Goal: Task Accomplishment & Management: Use online tool/utility

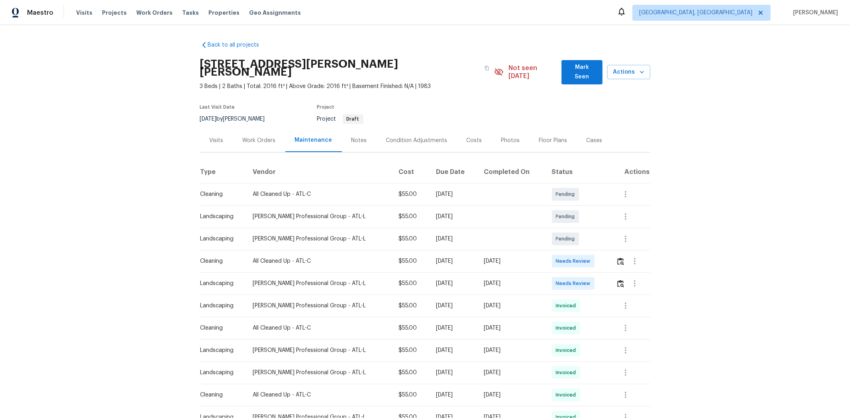
drag, startPoint x: 462, startPoint y: 259, endPoint x: 517, endPoint y: 259, distance: 55.0
click at [509, 259] on tr "Cleaning All Cleaned Up - ATL-C $55.00 Mon, Sep 15 2025 Wed, Sep 17 2025 Needs …" at bounding box center [425, 261] width 450 height 22
click at [531, 257] on td "[DATE]" at bounding box center [511, 261] width 68 height 22
click at [604, 258] on img "button" at bounding box center [620, 262] width 7 height 8
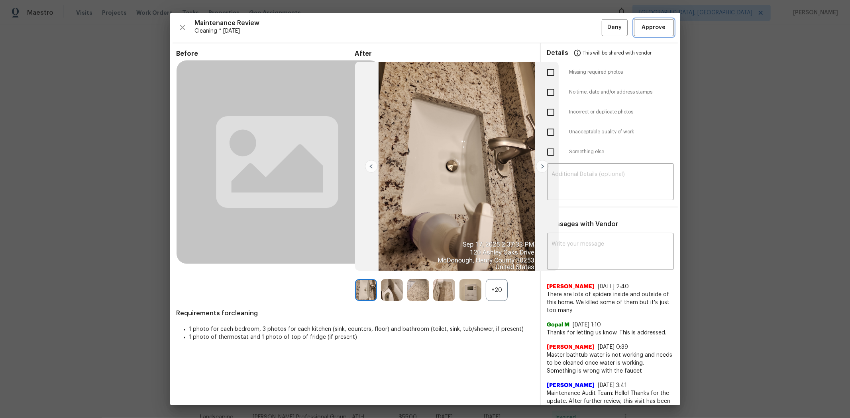
click at [604, 30] on span "Approve" at bounding box center [654, 28] width 24 height 10
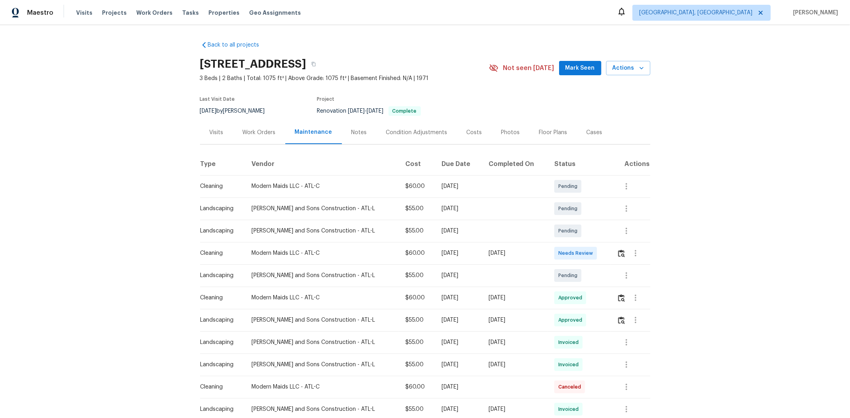
drag, startPoint x: 611, startPoint y: 251, endPoint x: 616, endPoint y: 250, distance: 4.7
click at [604, 251] on td at bounding box center [630, 253] width 39 height 22
click at [604, 256] on img "button" at bounding box center [621, 254] width 7 height 8
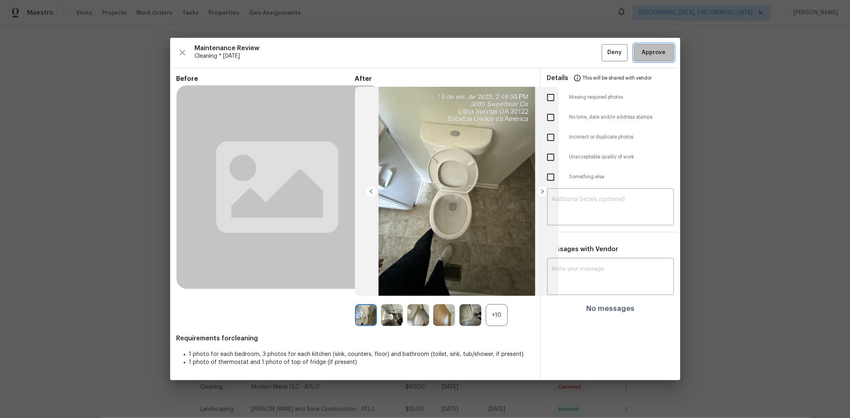
click at [604, 51] on span "Approve" at bounding box center [654, 53] width 24 height 10
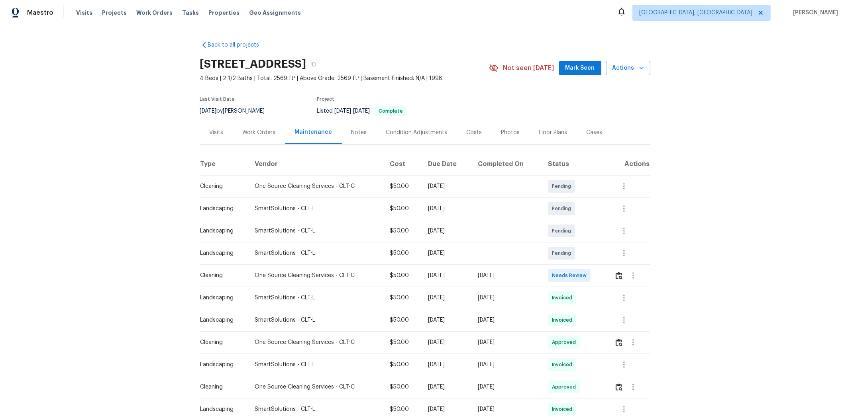
drag, startPoint x: 611, startPoint y: 274, endPoint x: 615, endPoint y: 274, distance: 4.4
click at [604, 274] on td at bounding box center [629, 276] width 42 height 22
click at [604, 274] on img "button" at bounding box center [619, 276] width 7 height 8
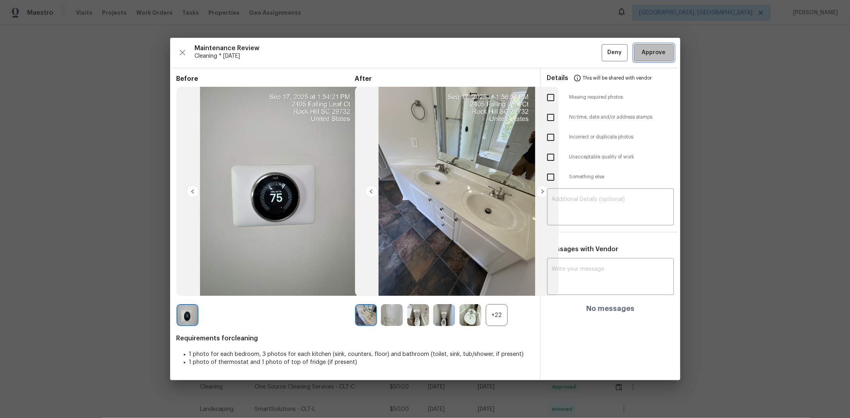
click at [604, 49] on span "Approve" at bounding box center [654, 53] width 24 height 10
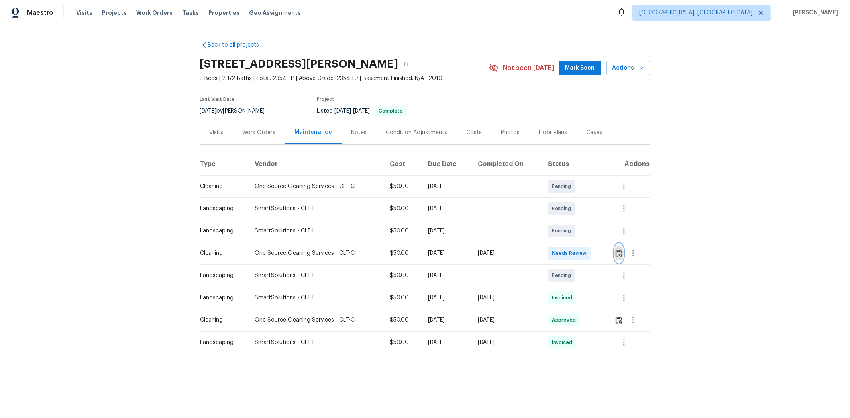
click at [604, 256] on img "button" at bounding box center [619, 254] width 7 height 8
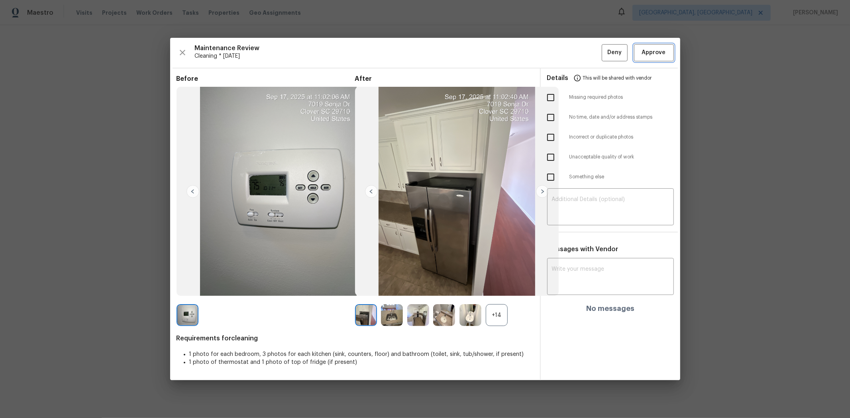
click at [604, 52] on span "Approve" at bounding box center [654, 53] width 24 height 10
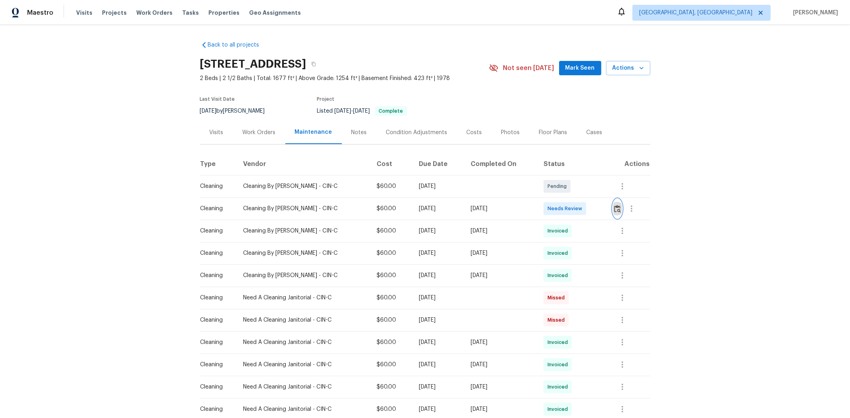
click at [604, 207] on img "button" at bounding box center [617, 209] width 7 height 8
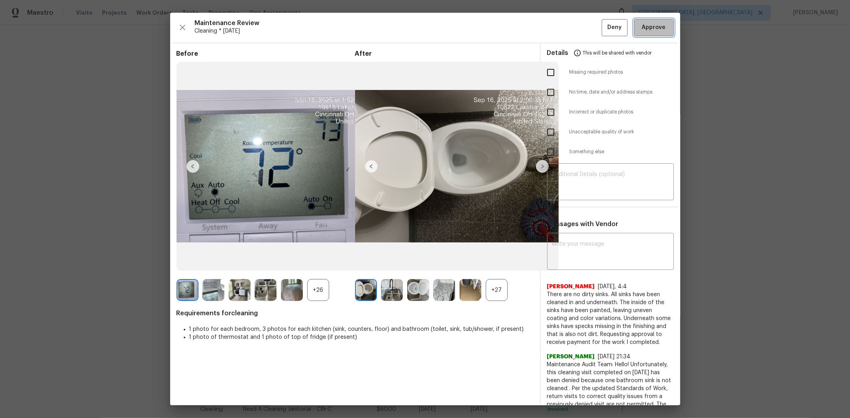
click at [604, 32] on span "Approve" at bounding box center [654, 28] width 24 height 10
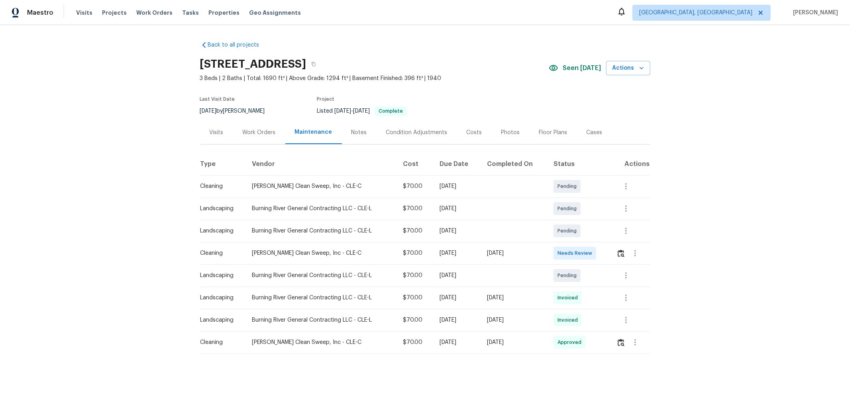
click at [604, 253] on td at bounding box center [630, 253] width 40 height 22
click at [604, 250] on img "button" at bounding box center [621, 254] width 7 height 8
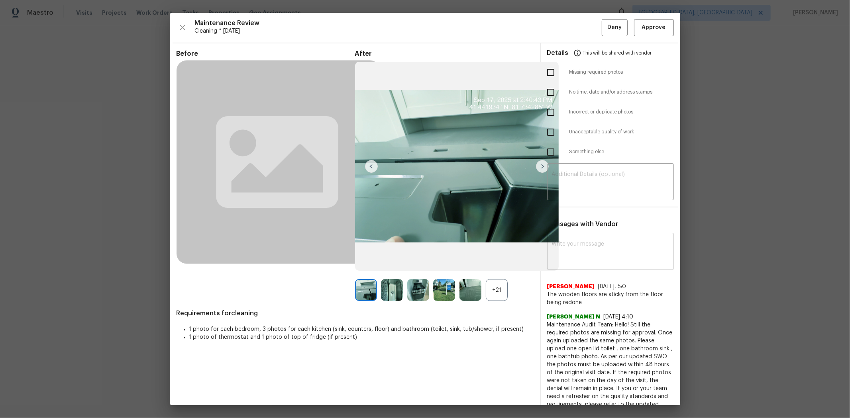
click at [574, 249] on textarea at bounding box center [610, 253] width 117 height 22
paste textarea "Maintenance Audit Team: Hello! After further review the visit on (09/17/2025) h…"
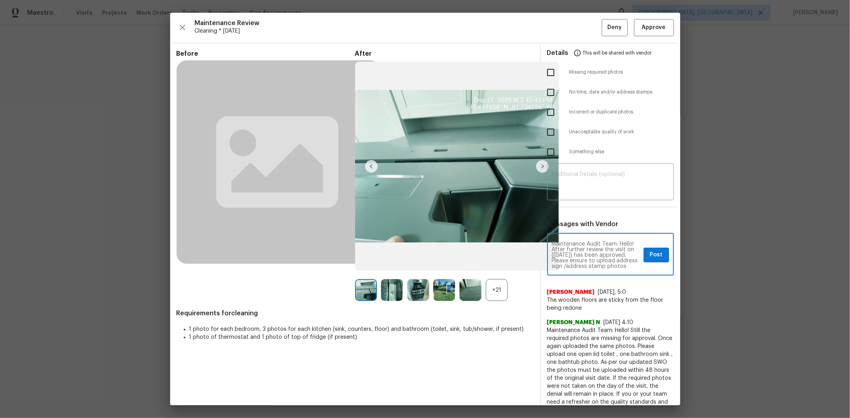
click at [588, 255] on textarea "Maintenance Audit Team: Hello! After further review the visit on (09/17/2025) h…" at bounding box center [596, 256] width 88 height 28
type textarea "Maintenance Audit Team: Hello! After further review the visit on (09/17/2025) h…"
click at [604, 251] on button "Post" at bounding box center [657, 255] width 26 height 15
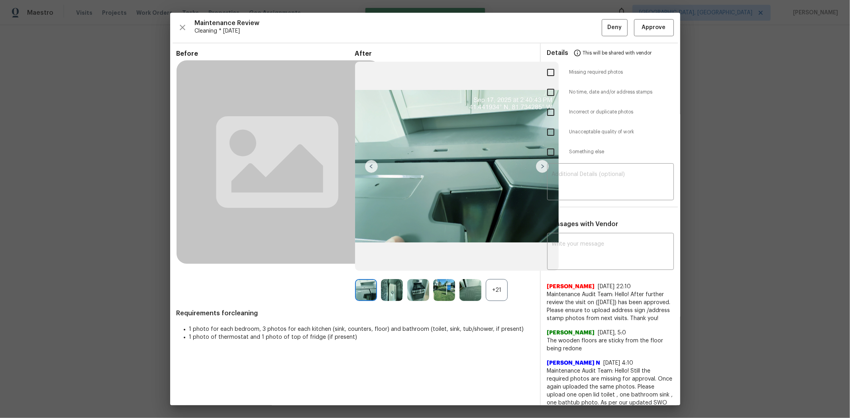
scroll to position [0, 0]
click at [604, 31] on span "Approve" at bounding box center [654, 28] width 24 height 10
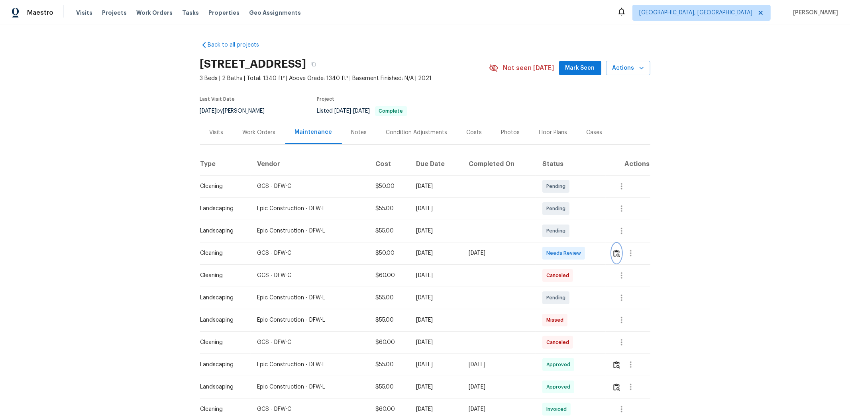
click at [604, 250] on img "button" at bounding box center [616, 254] width 7 height 8
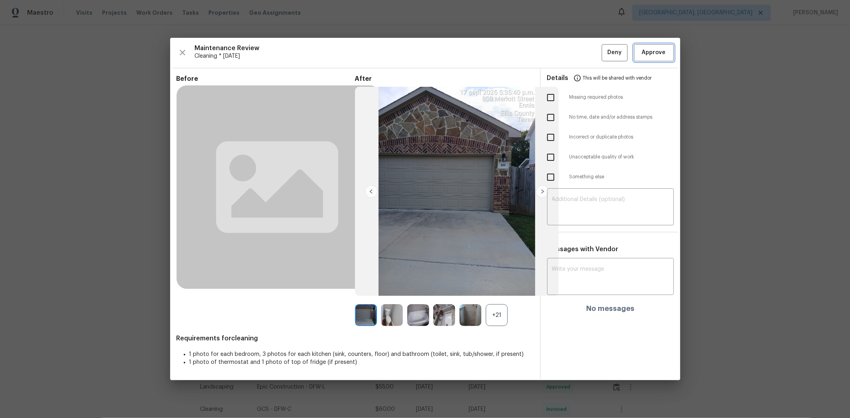
drag, startPoint x: 652, startPoint y: 54, endPoint x: 648, endPoint y: 57, distance: 4.2
click at [604, 56] on span "Approve" at bounding box center [654, 53] width 24 height 10
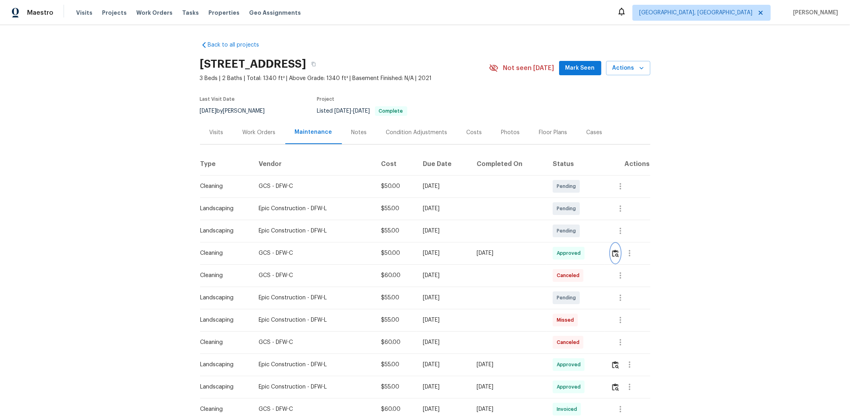
scroll to position [338, 0]
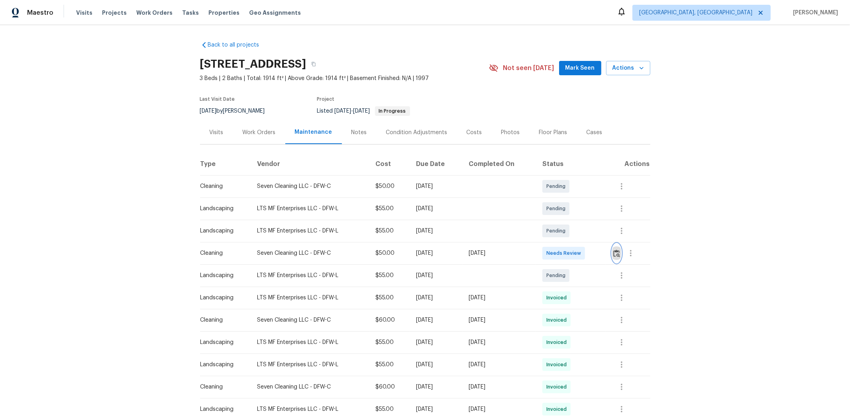
click at [604, 252] on img "button" at bounding box center [616, 254] width 7 height 8
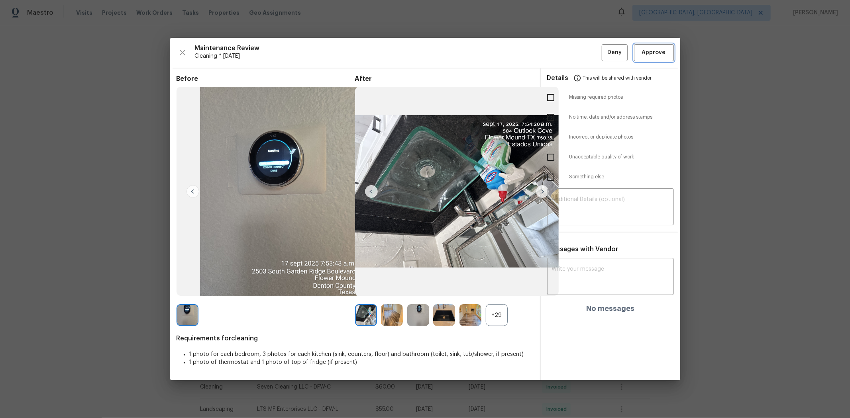
click at [604, 53] on span "Approve" at bounding box center [654, 53] width 24 height 10
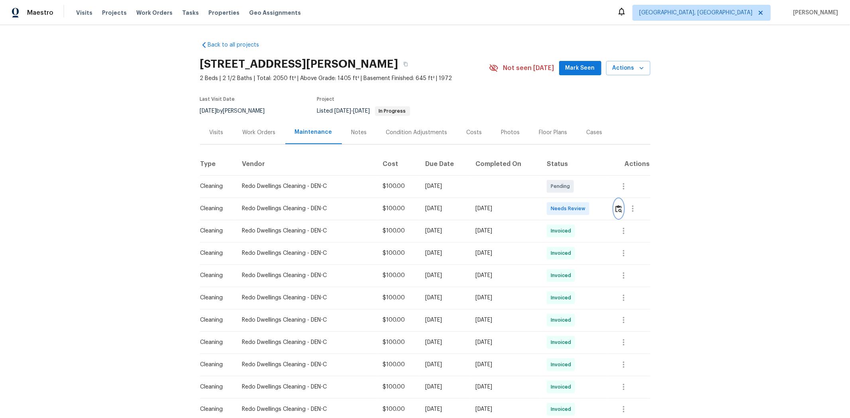
click at [457, 211] on img "button" at bounding box center [618, 209] width 7 height 8
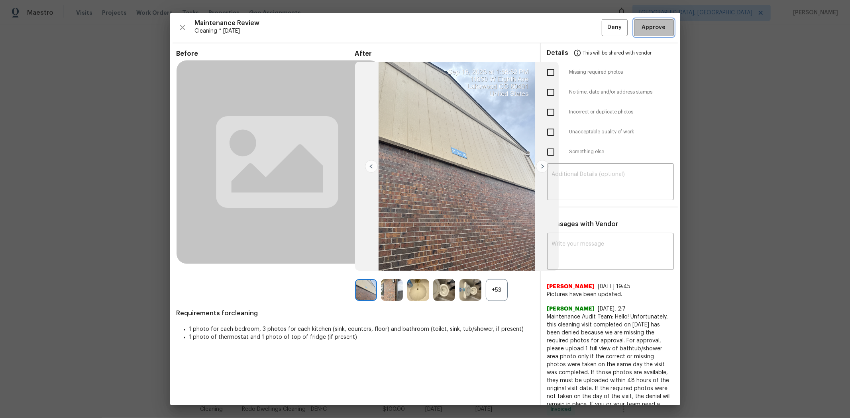
click at [457, 33] on button "Approve" at bounding box center [654, 27] width 40 height 17
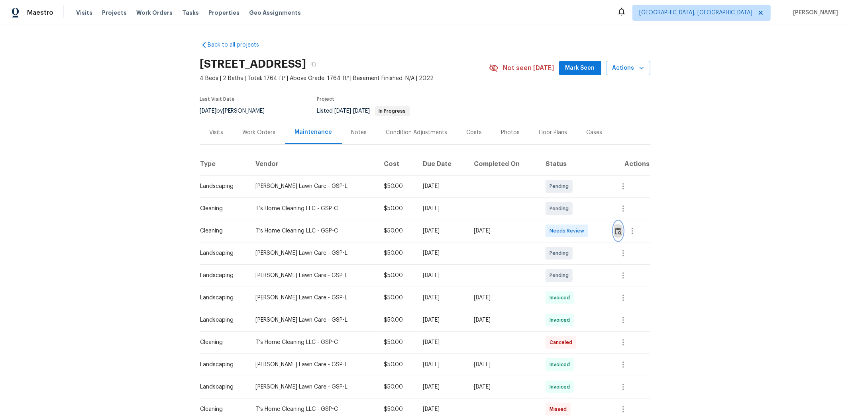
click at [604, 230] on img "button" at bounding box center [618, 232] width 7 height 8
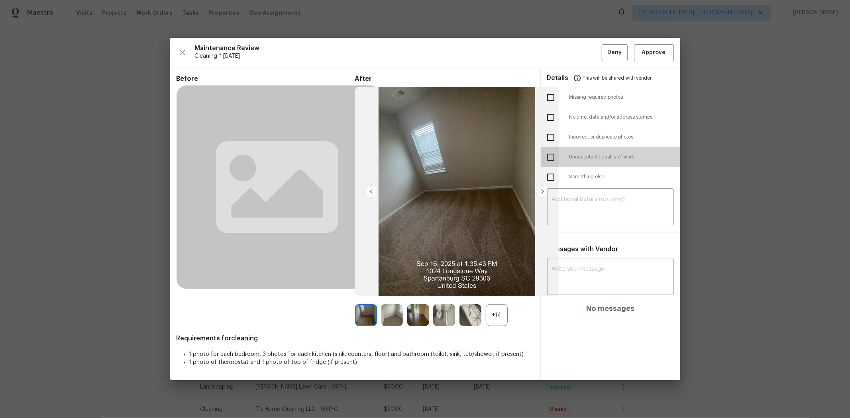
click at [552, 158] on input "checkbox" at bounding box center [550, 157] width 17 height 17
checkbox input "true"
click at [585, 198] on textarea at bounding box center [610, 208] width 117 height 22
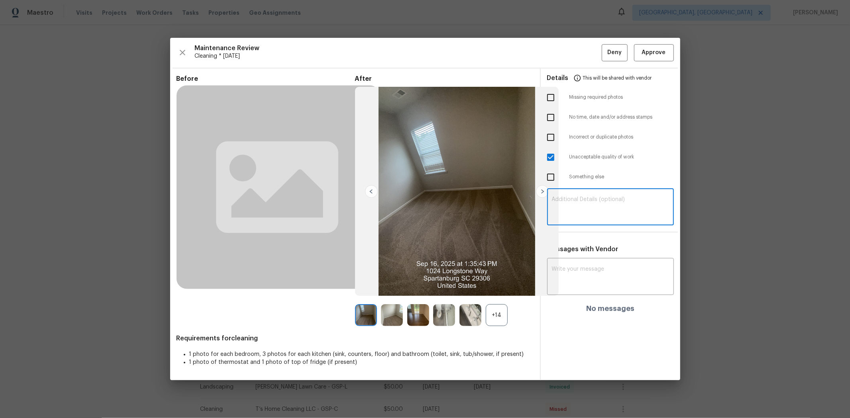
paste textarea "Maintenance Audit Team: Hello! Unfortunately, this cleaning visit completed on …"
click at [604, 206] on textarea "Maintenance Audit Team: Hello! Unfortunately, this cleaning visit completed on …" at bounding box center [610, 208] width 117 height 22
type textarea "Maintenance Audit Team: Hello! Unfortunately, this cleaning visit completed on …"
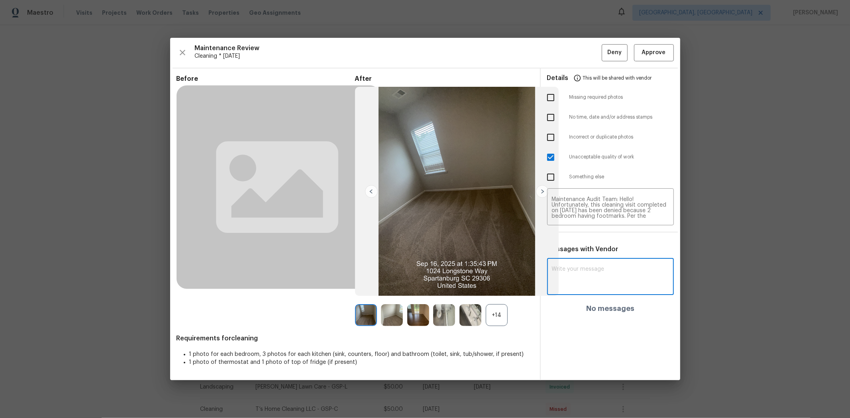
click at [604, 273] on textarea at bounding box center [610, 278] width 117 height 22
paste textarea "Maintenance Audit Team: Hello! Unfortunately, this cleaning visit completed on …"
type textarea "Maintenance Audit Team: Hello! Unfortunately, this cleaning visit completed on …"
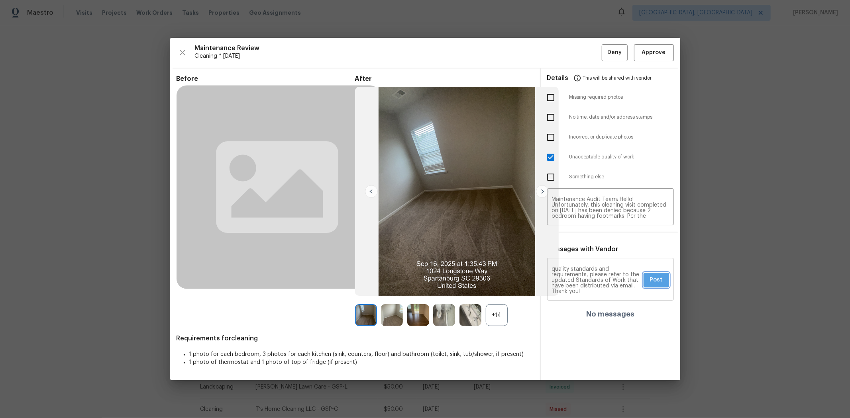
click at [604, 280] on button "Post" at bounding box center [657, 280] width 26 height 15
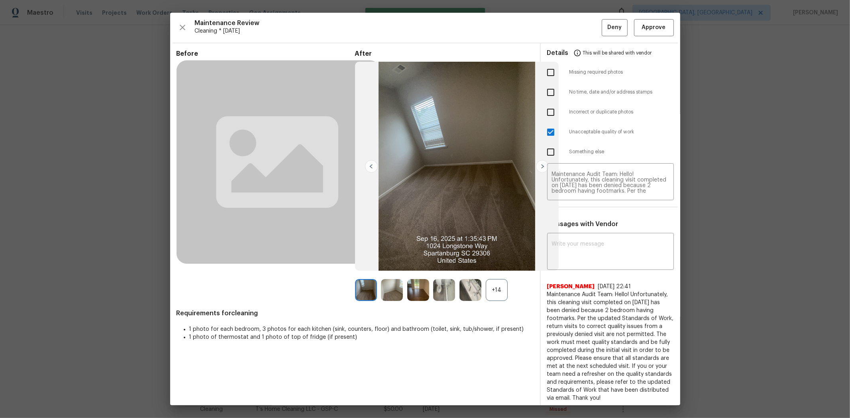
scroll to position [0, 0]
click at [604, 29] on span "Deny" at bounding box center [614, 28] width 14 height 10
